Goal: Task Accomplishment & Management: Use online tool/utility

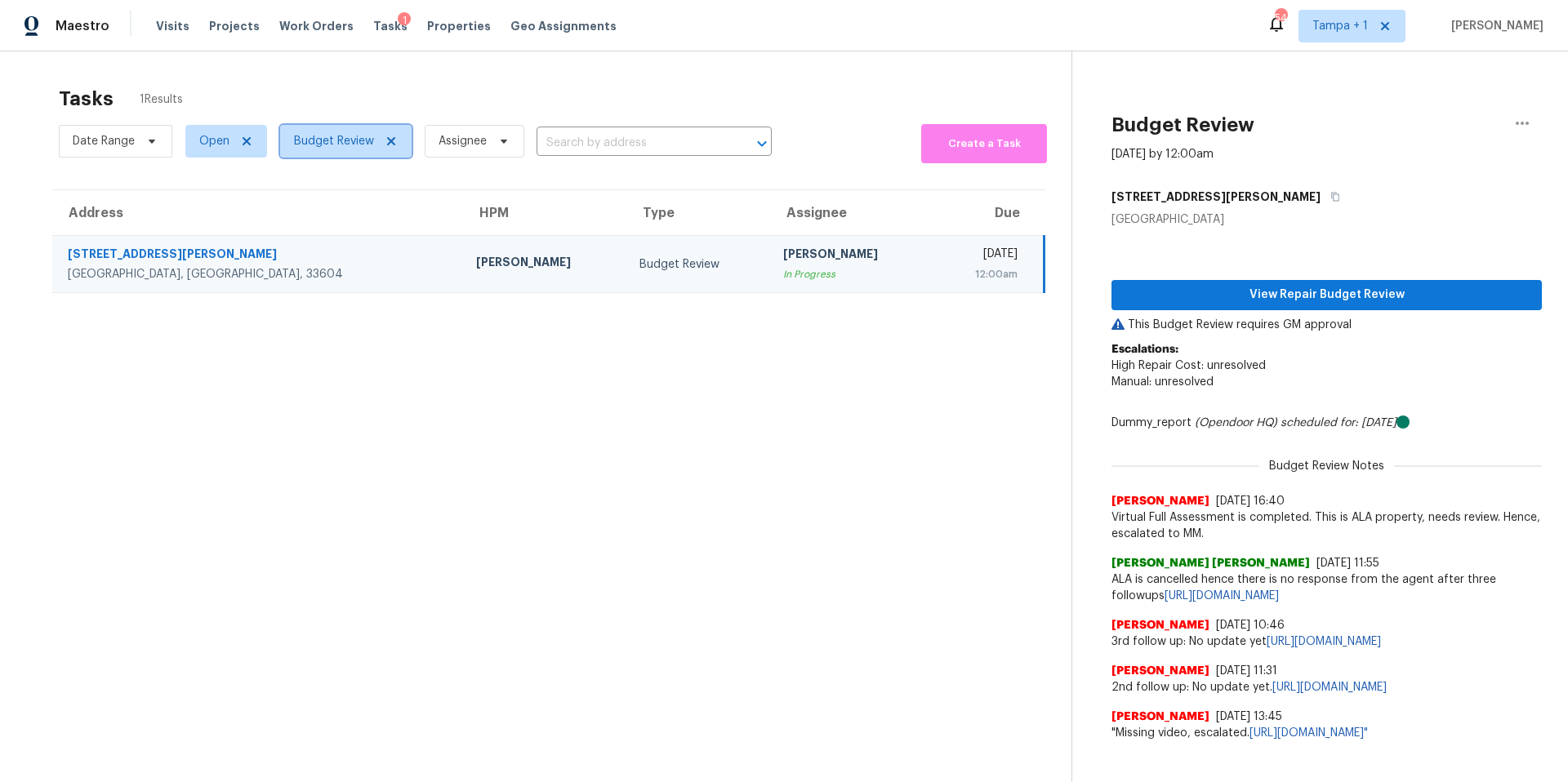
click at [317, 142] on span "Budget Review" at bounding box center [333, 141] width 80 height 17
click at [316, 142] on span "Budget Review" at bounding box center [333, 141] width 80 height 17
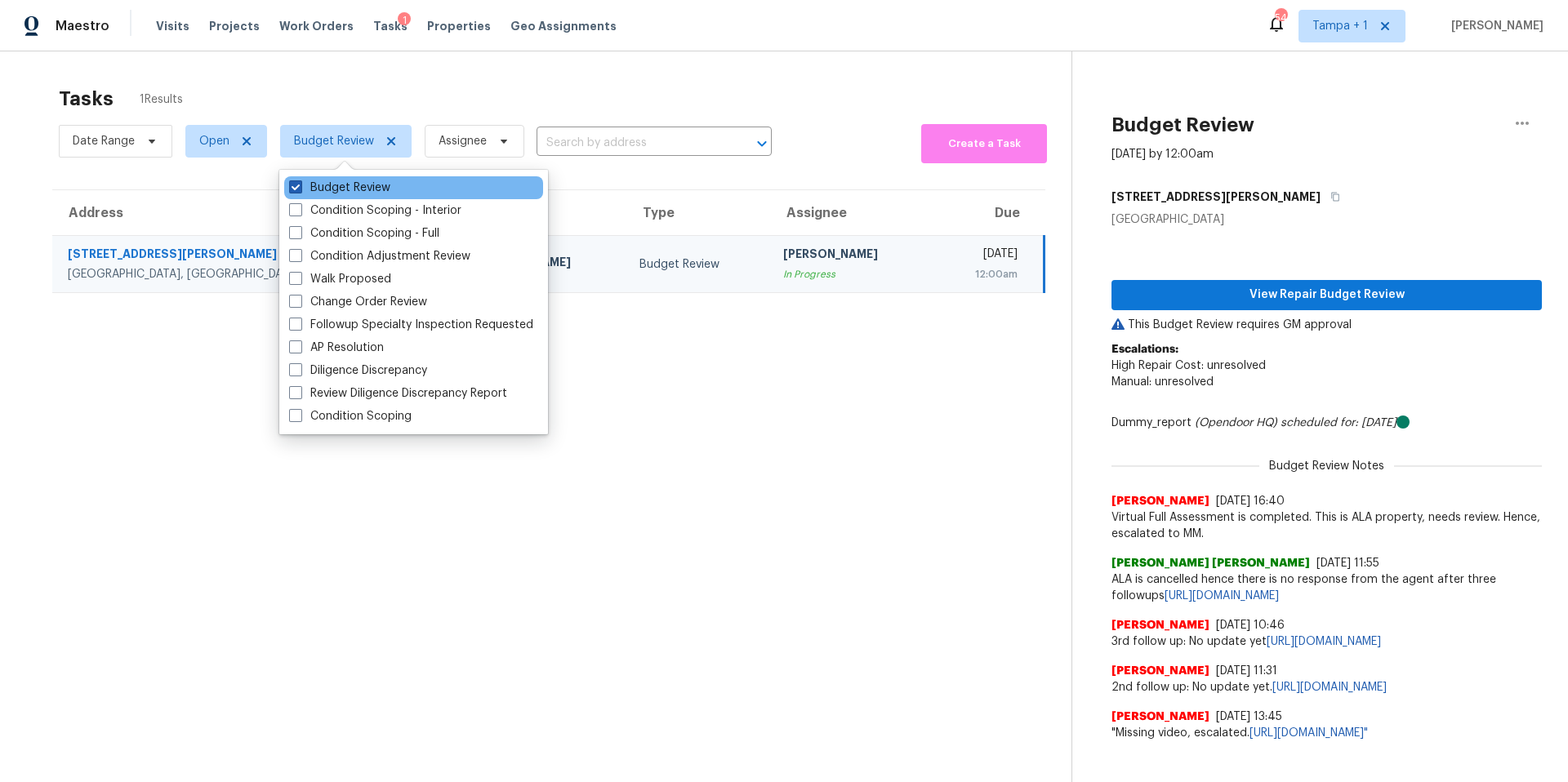
click at [322, 180] on label "Budget Review" at bounding box center [339, 188] width 101 height 17
click at [300, 180] on input "Budget Review" at bounding box center [294, 185] width 11 height 11
checkbox input "false"
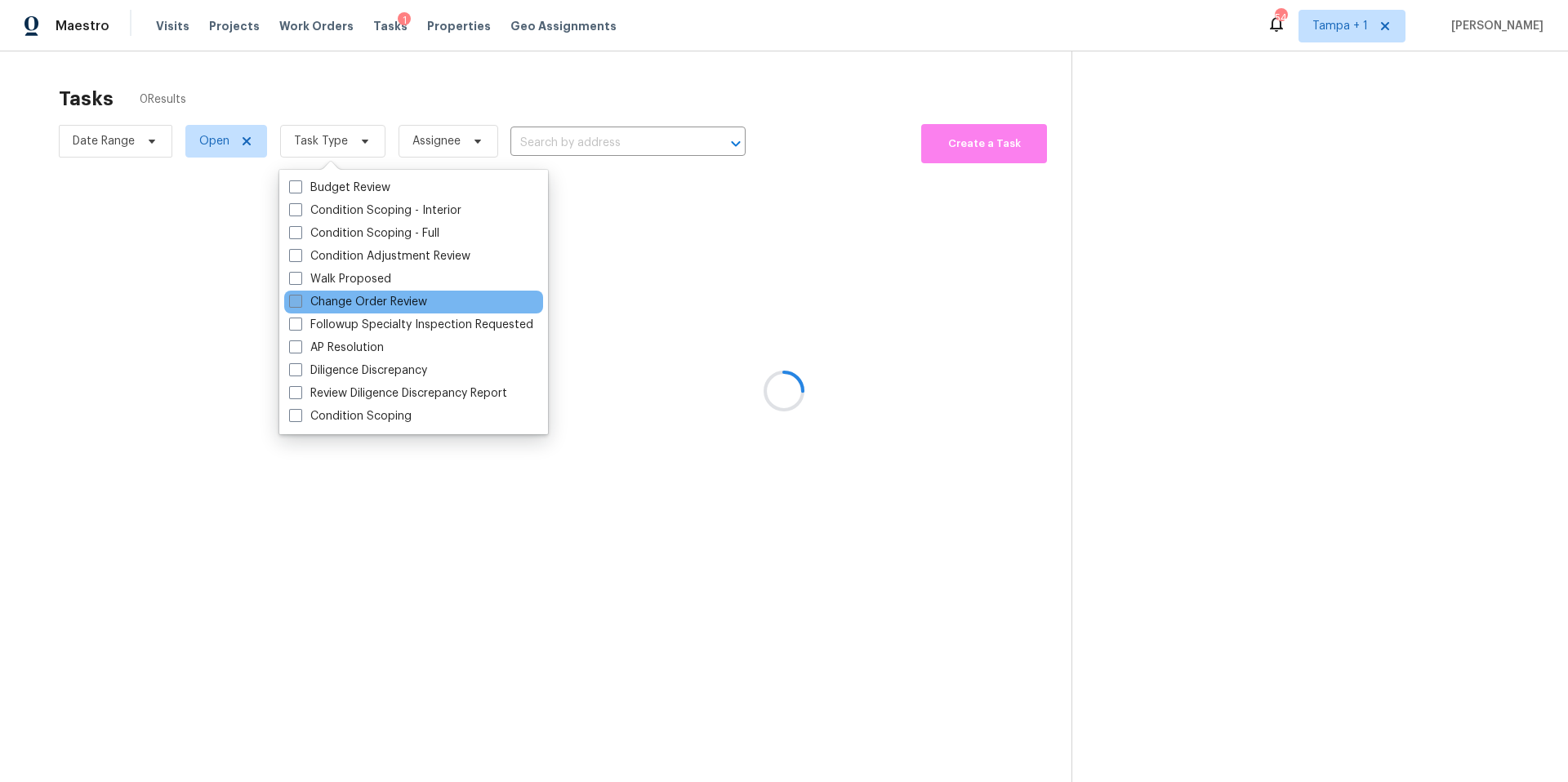
click at [315, 306] on label "Change Order Review" at bounding box center [358, 302] width 138 height 17
click at [300, 305] on input "Change Order Review" at bounding box center [294, 299] width 11 height 11
checkbox input "true"
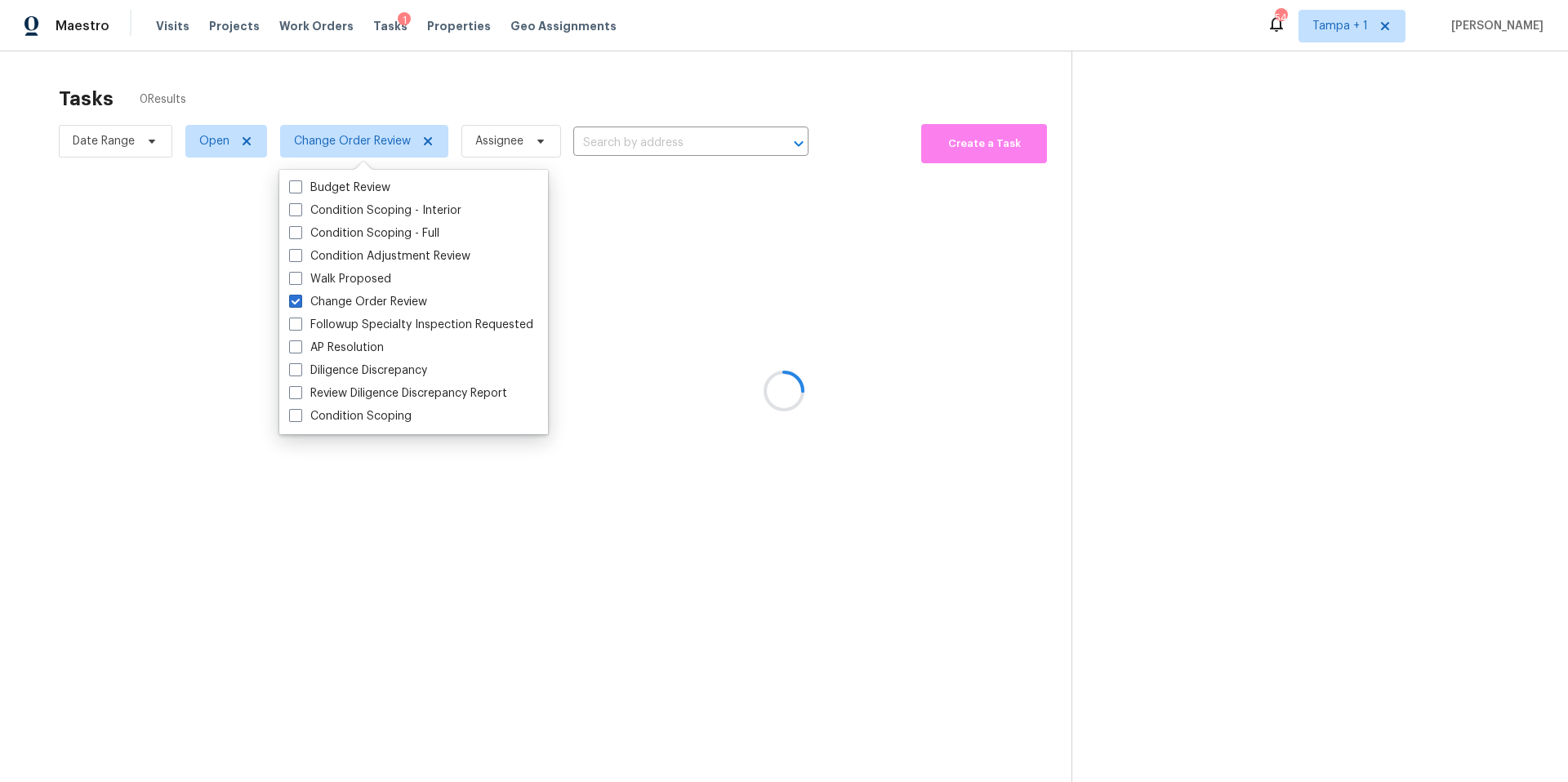
click at [573, 92] on div at bounding box center [784, 391] width 1568 height 782
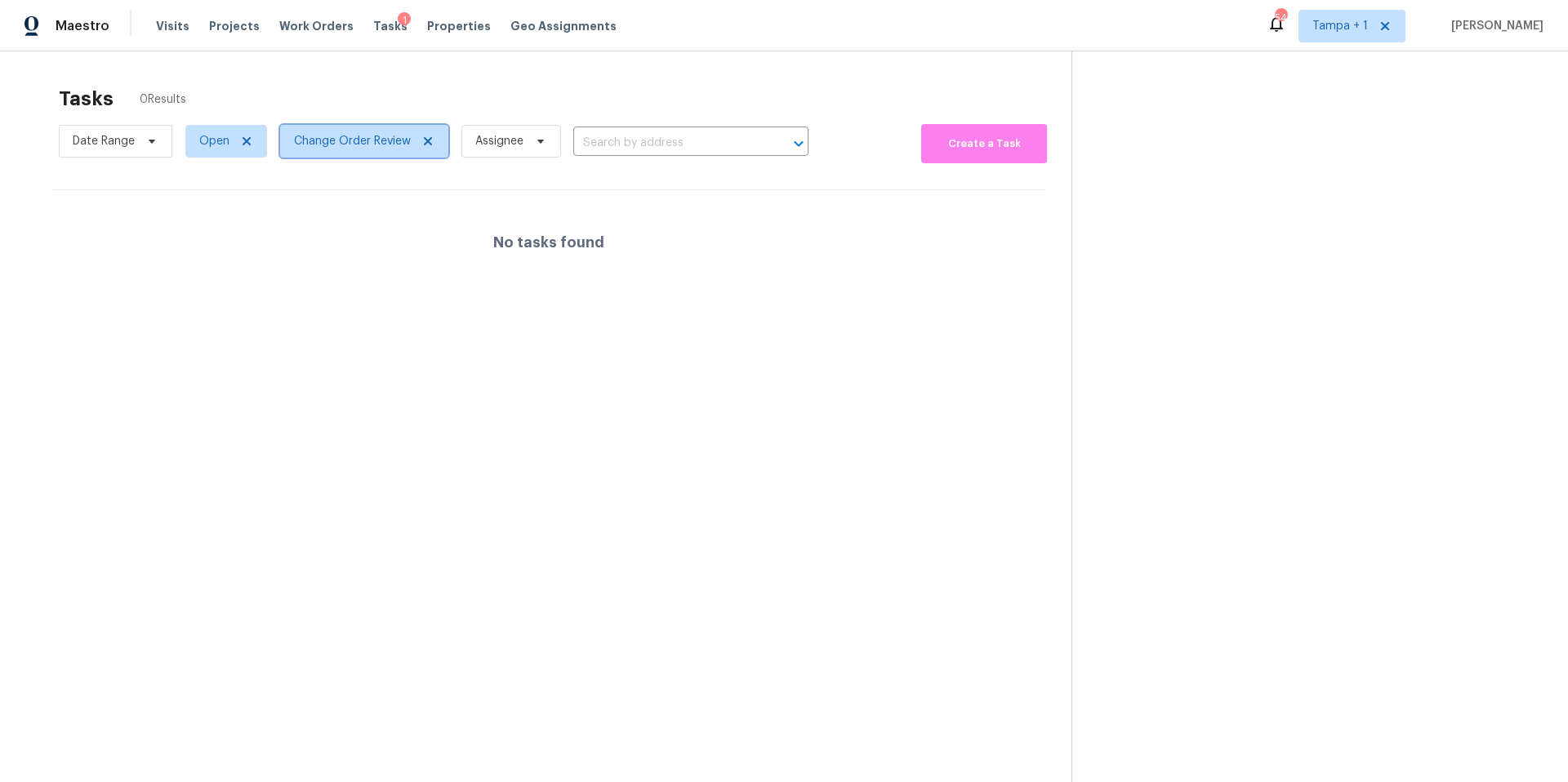
click at [355, 136] on span "Change Order Review" at bounding box center [352, 141] width 117 height 17
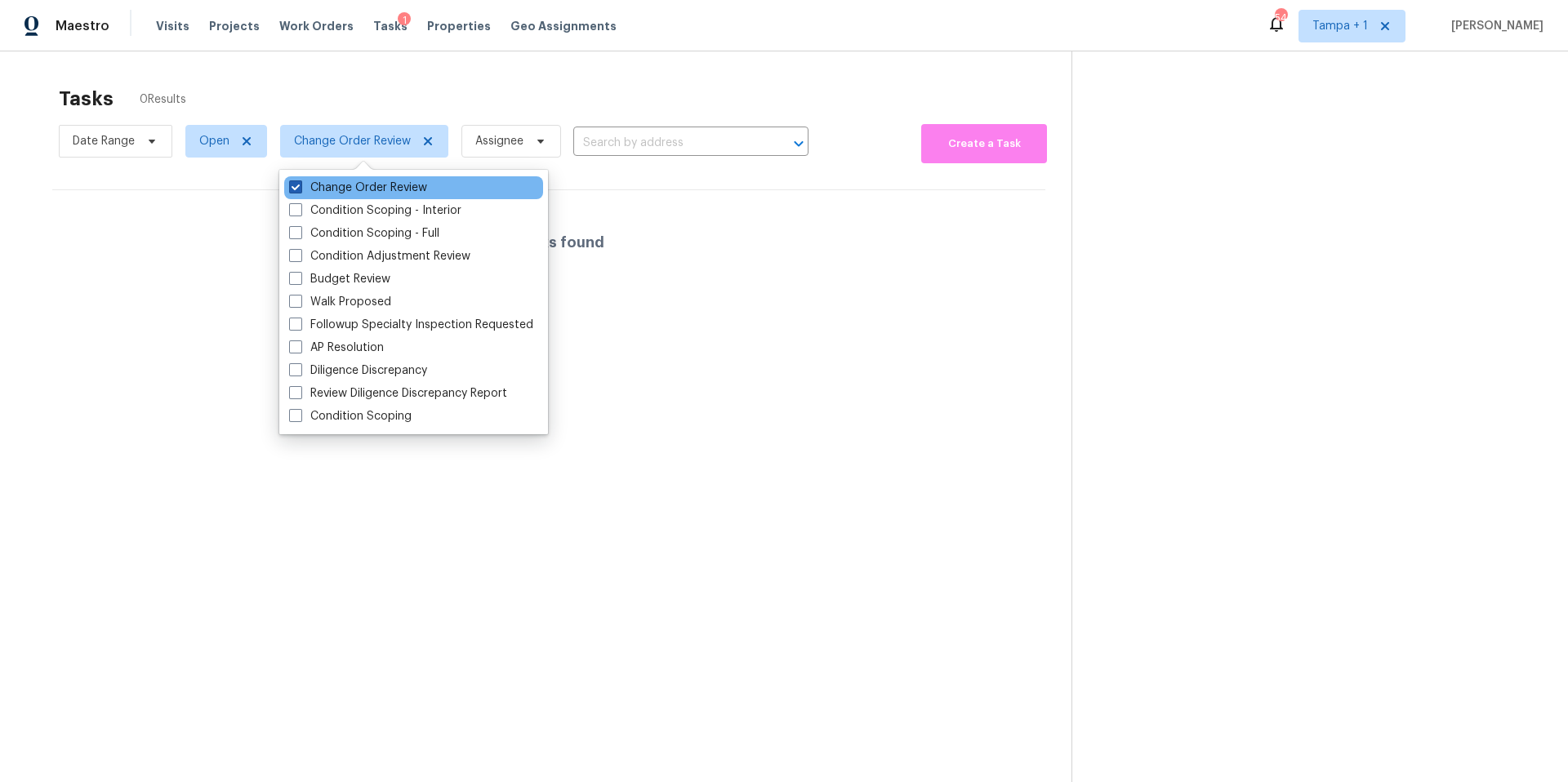
click at [316, 184] on label "Change Order Review" at bounding box center [358, 188] width 138 height 17
click at [300, 184] on input "Change Order Review" at bounding box center [294, 185] width 11 height 11
checkbox input "false"
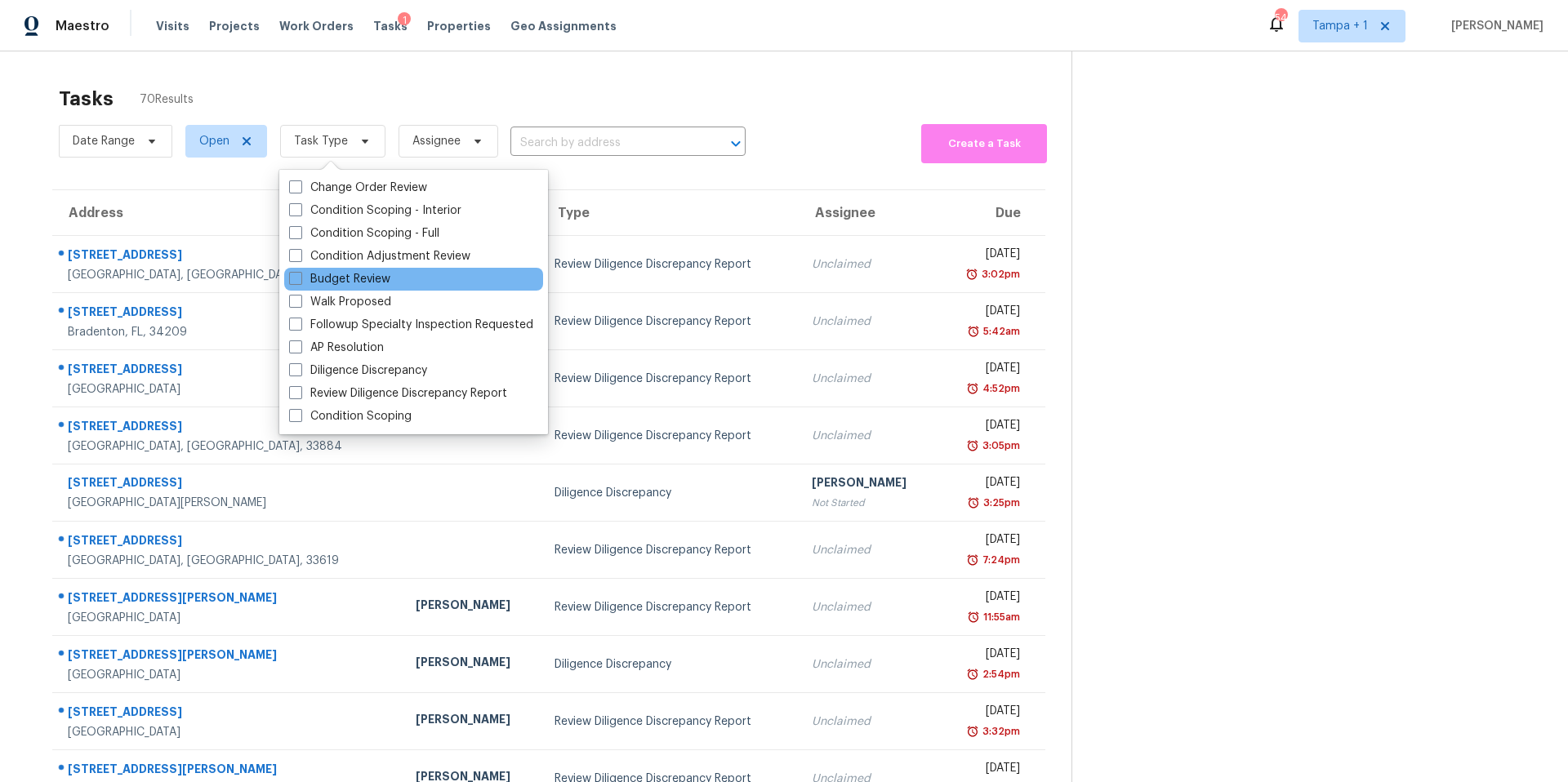
click at [396, 279] on div "Budget Review" at bounding box center [413, 278] width 259 height 23
click at [471, 100] on div "Tasks 70 Results" at bounding box center [565, 98] width 1012 height 42
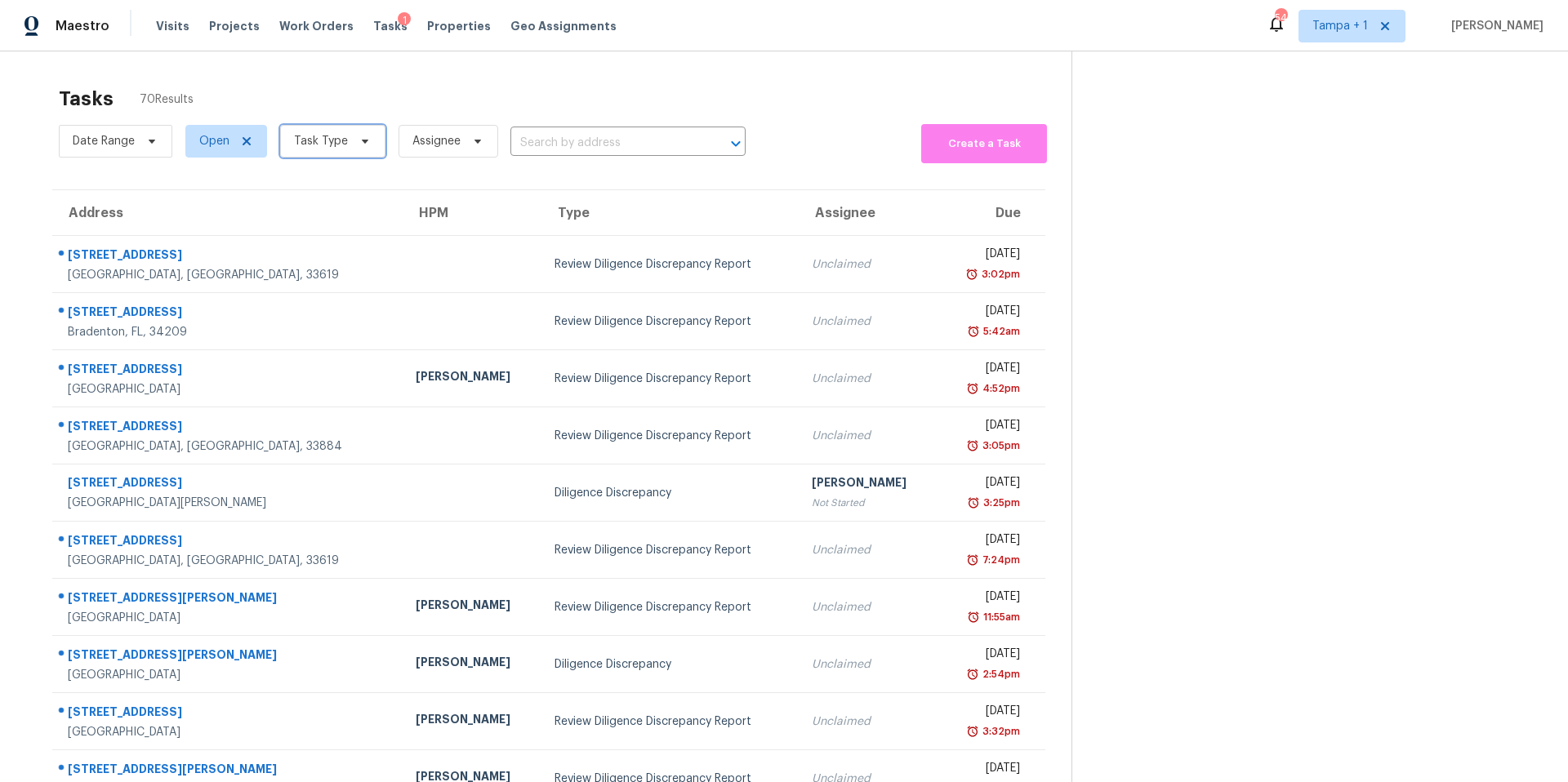
click at [338, 133] on span "Task Type" at bounding box center [321, 141] width 54 height 17
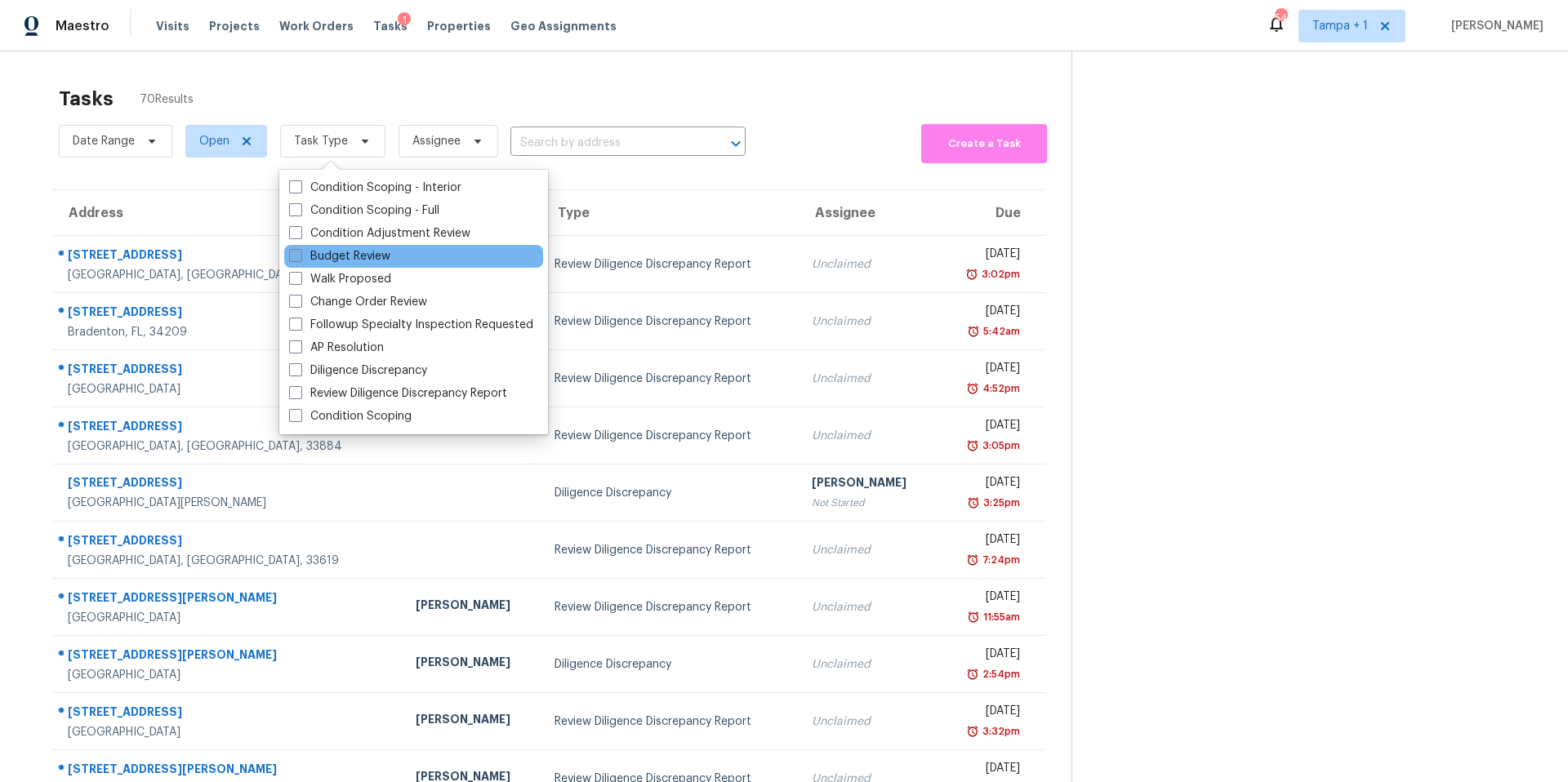
click at [361, 253] on label "Budget Review" at bounding box center [339, 256] width 101 height 17
click at [300, 253] on input "Budget Review" at bounding box center [294, 253] width 11 height 11
checkbox input "true"
